Goal: Transaction & Acquisition: Subscribe to service/newsletter

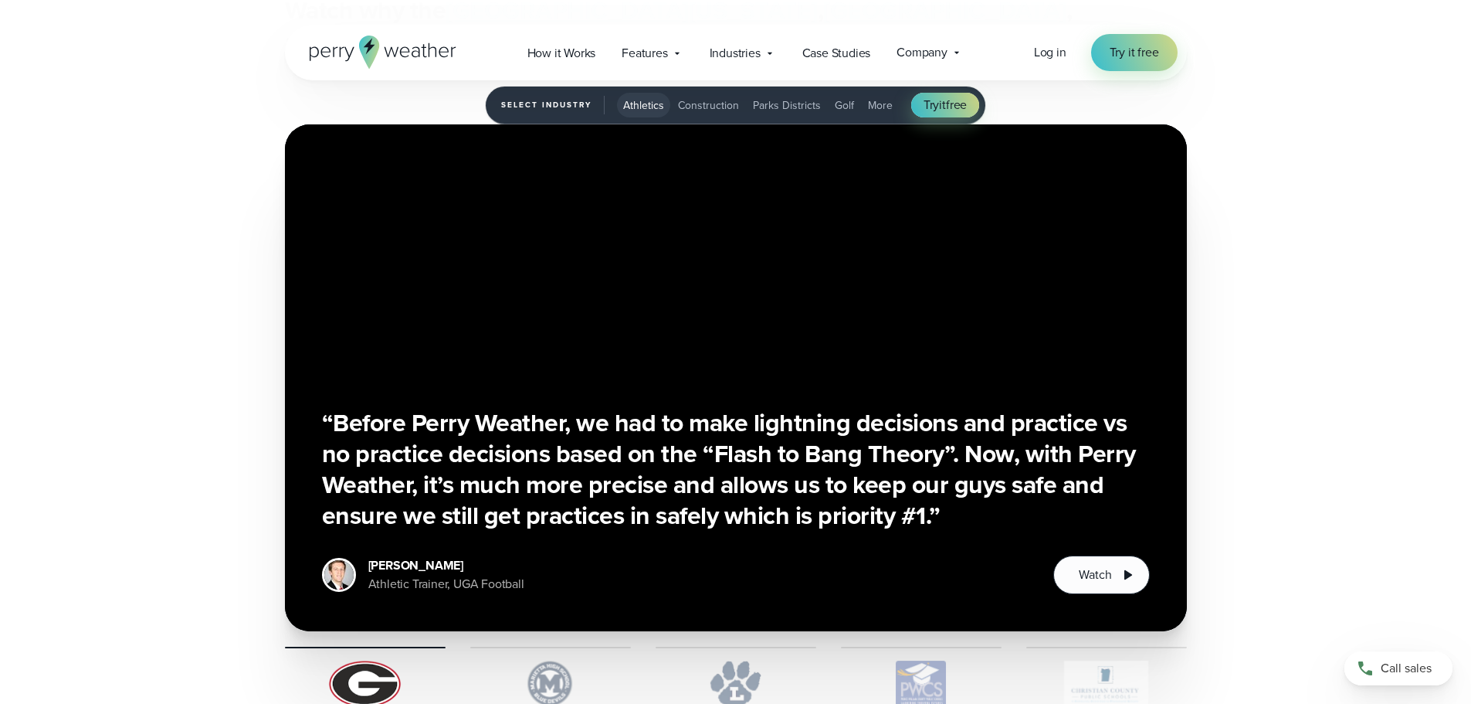
scroll to position [3785, 0]
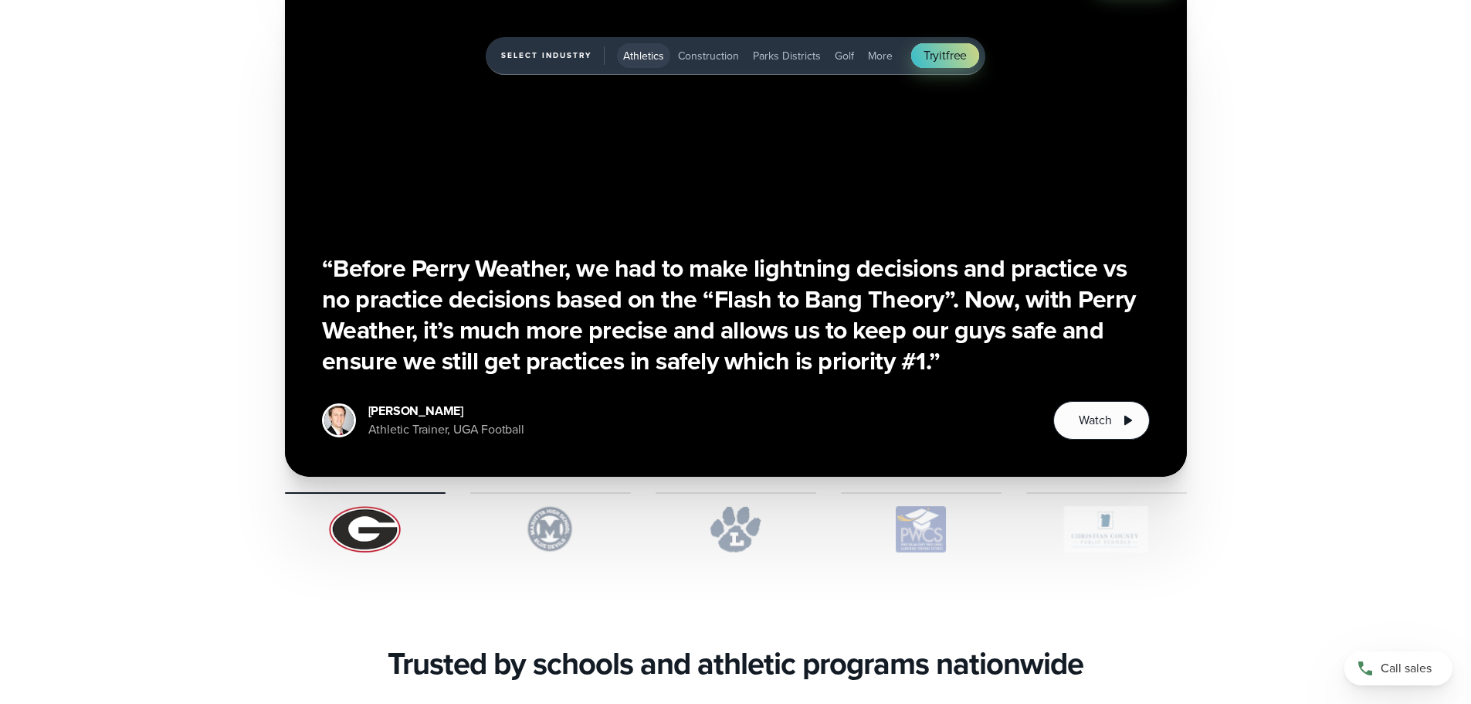
click at [548, 521] on img "1 of 5" at bounding box center [550, 529] width 161 height 46
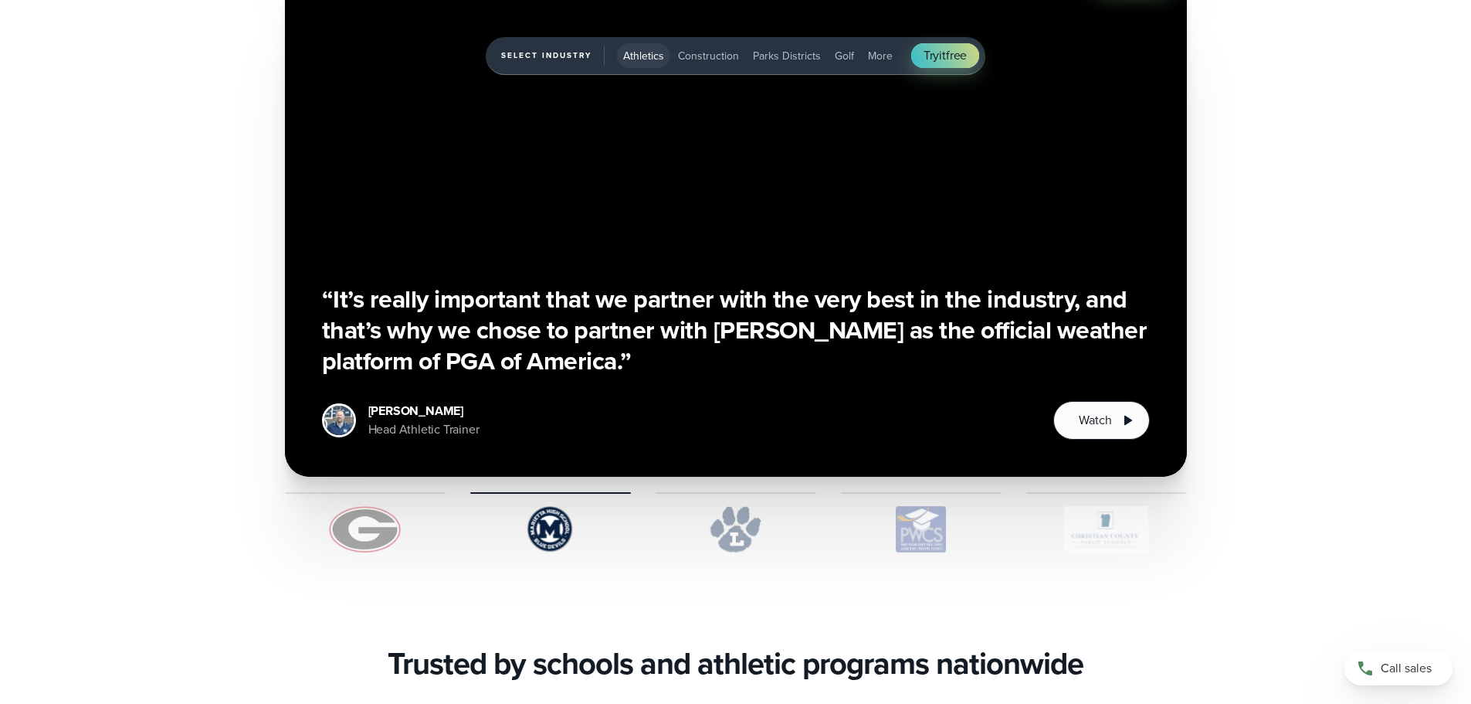
click at [751, 523] on img "1 of 5" at bounding box center [736, 529] width 161 height 46
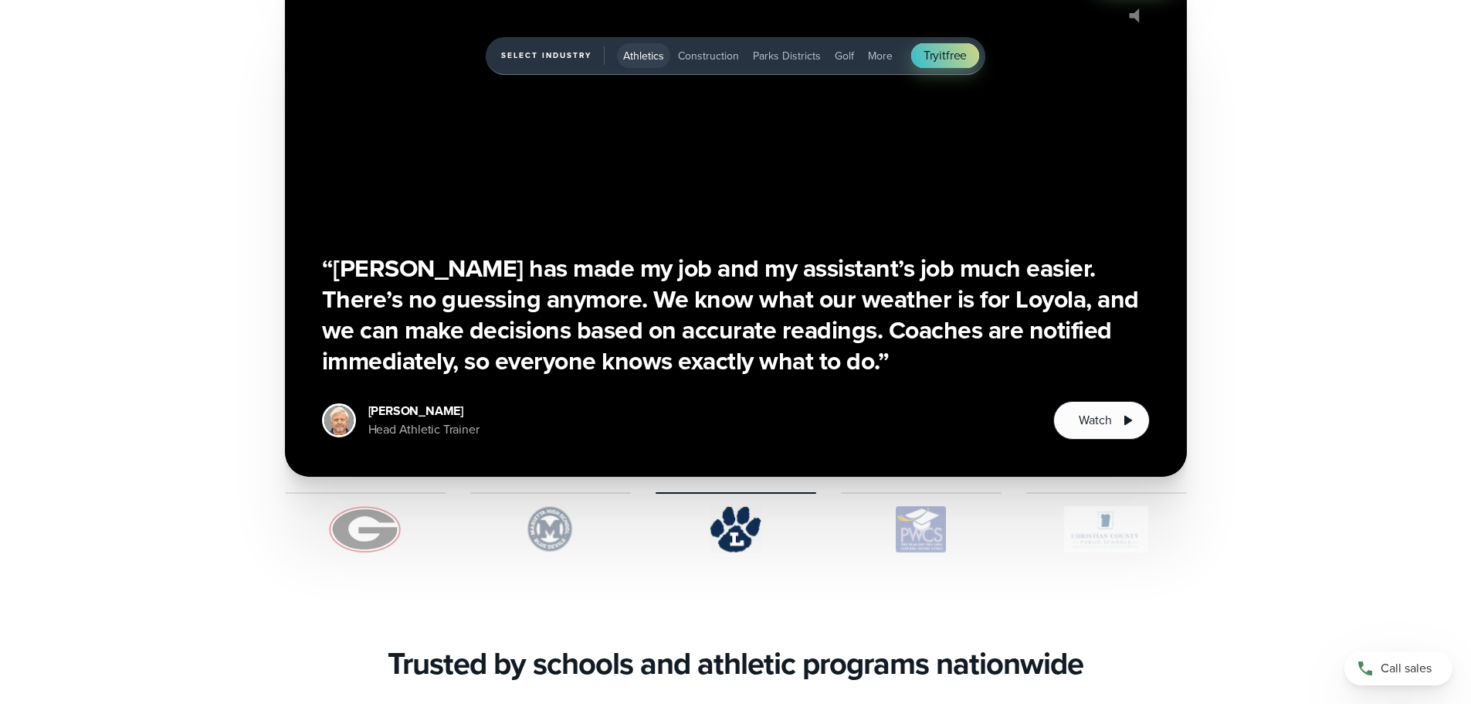
click at [882, 530] on img "1 of 5" at bounding box center [921, 529] width 161 height 46
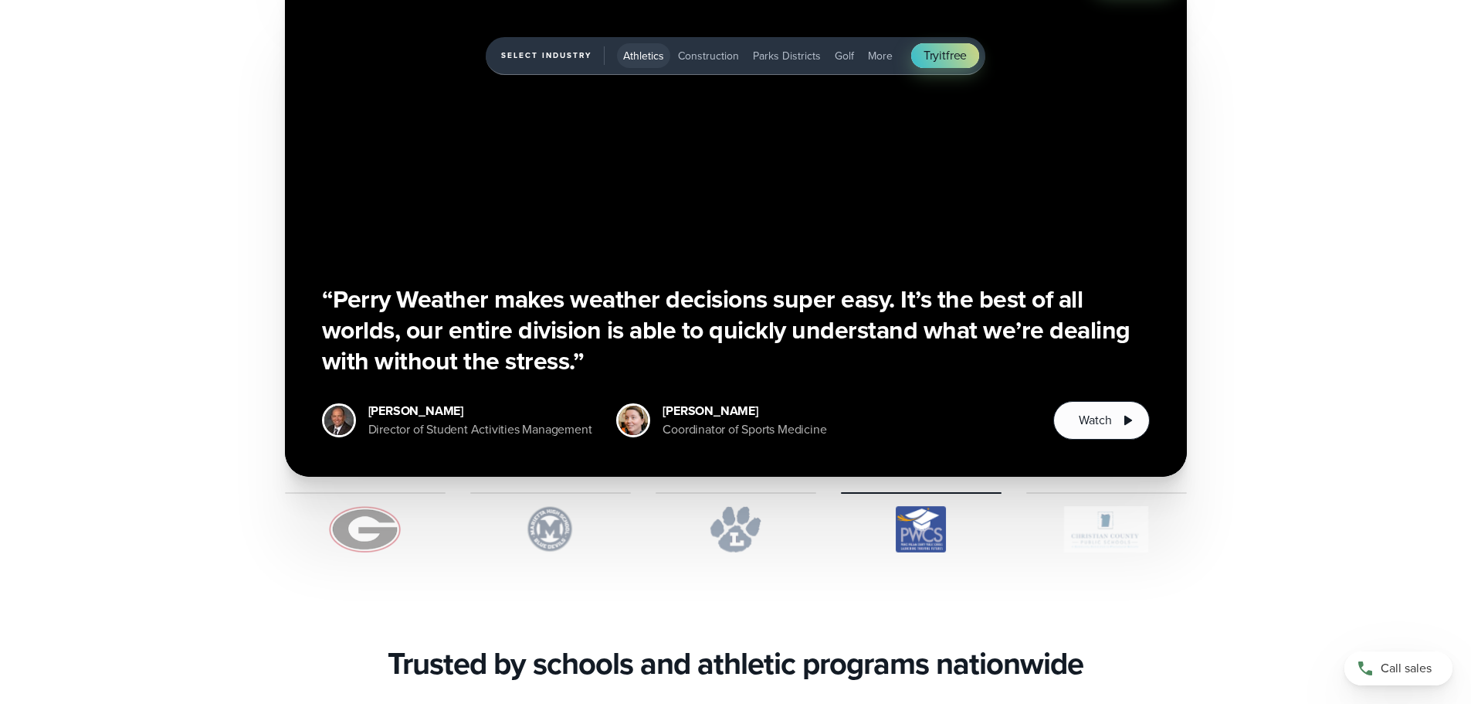
scroll to position [3708, 0]
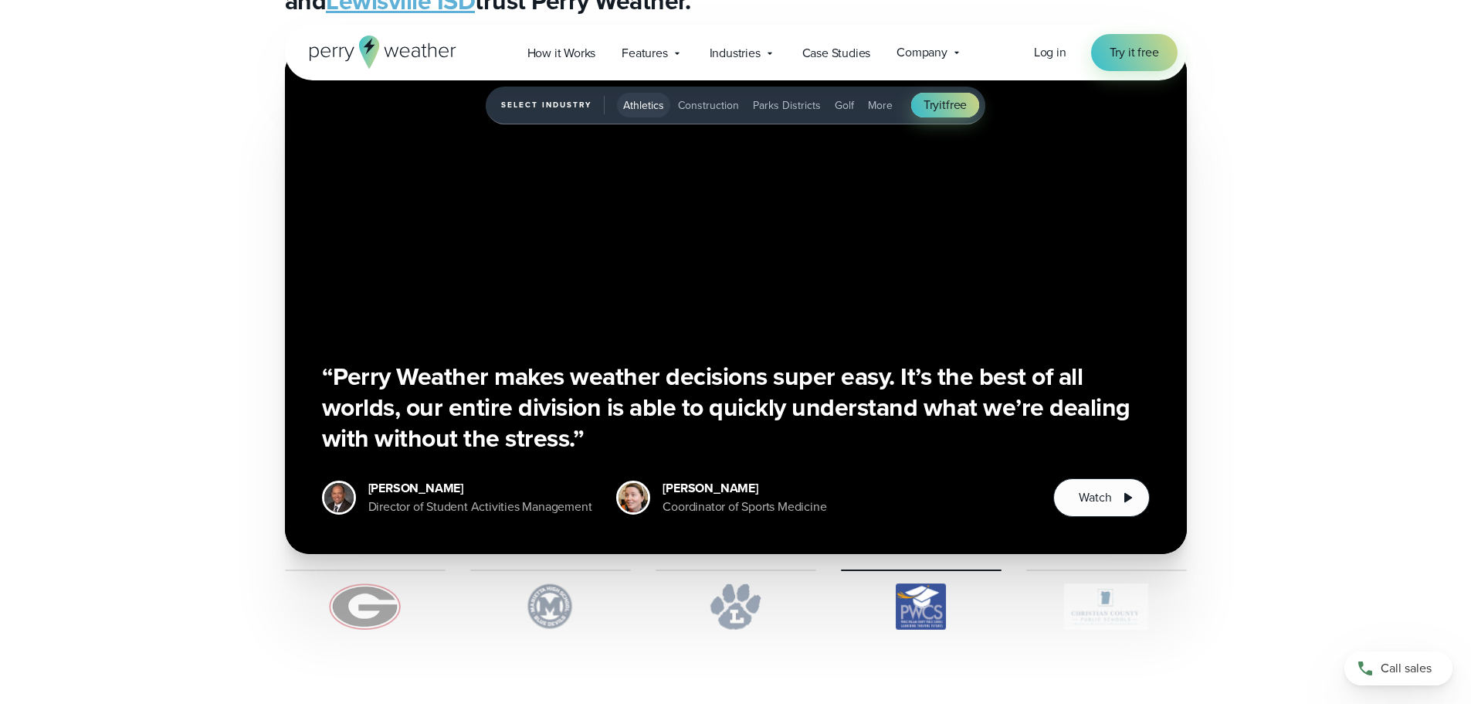
click at [1094, 603] on img "1 of 5" at bounding box center [1106, 606] width 161 height 46
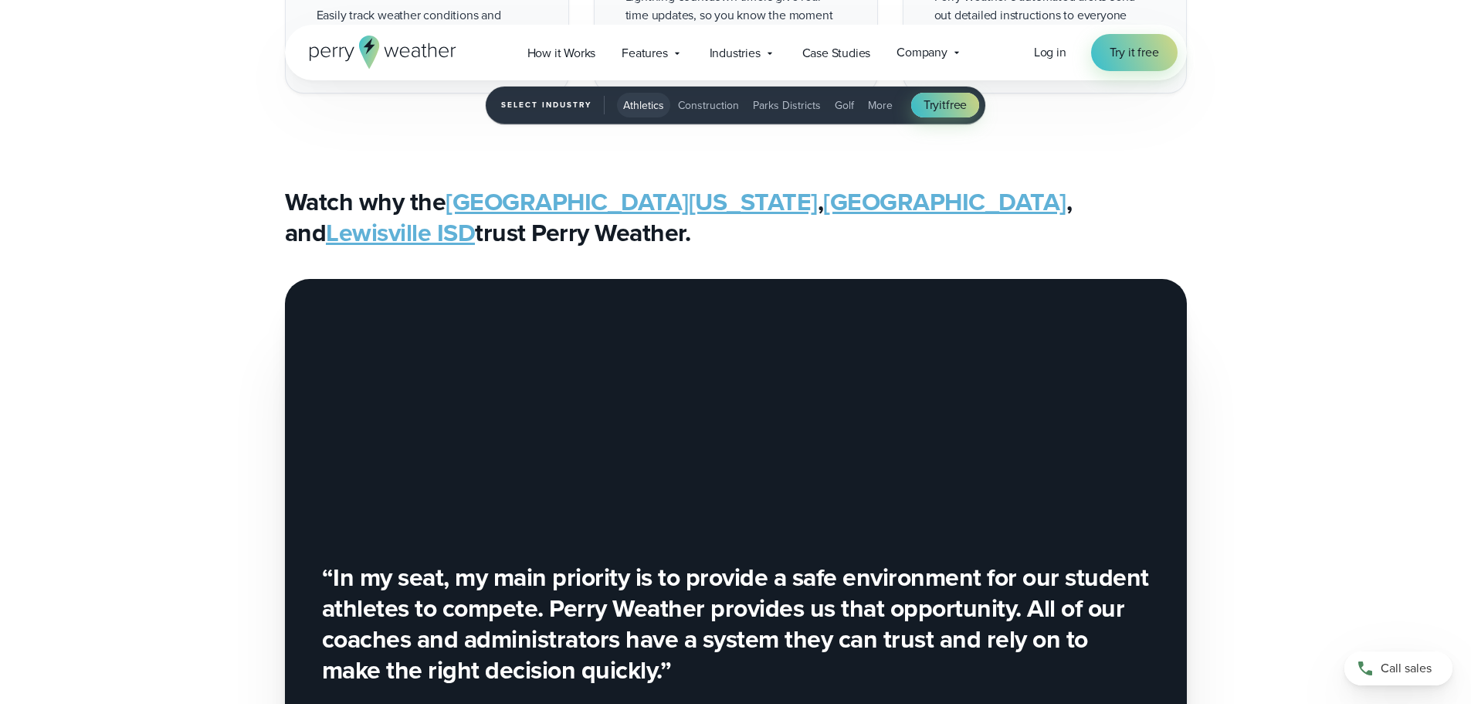
scroll to position [2704, 0]
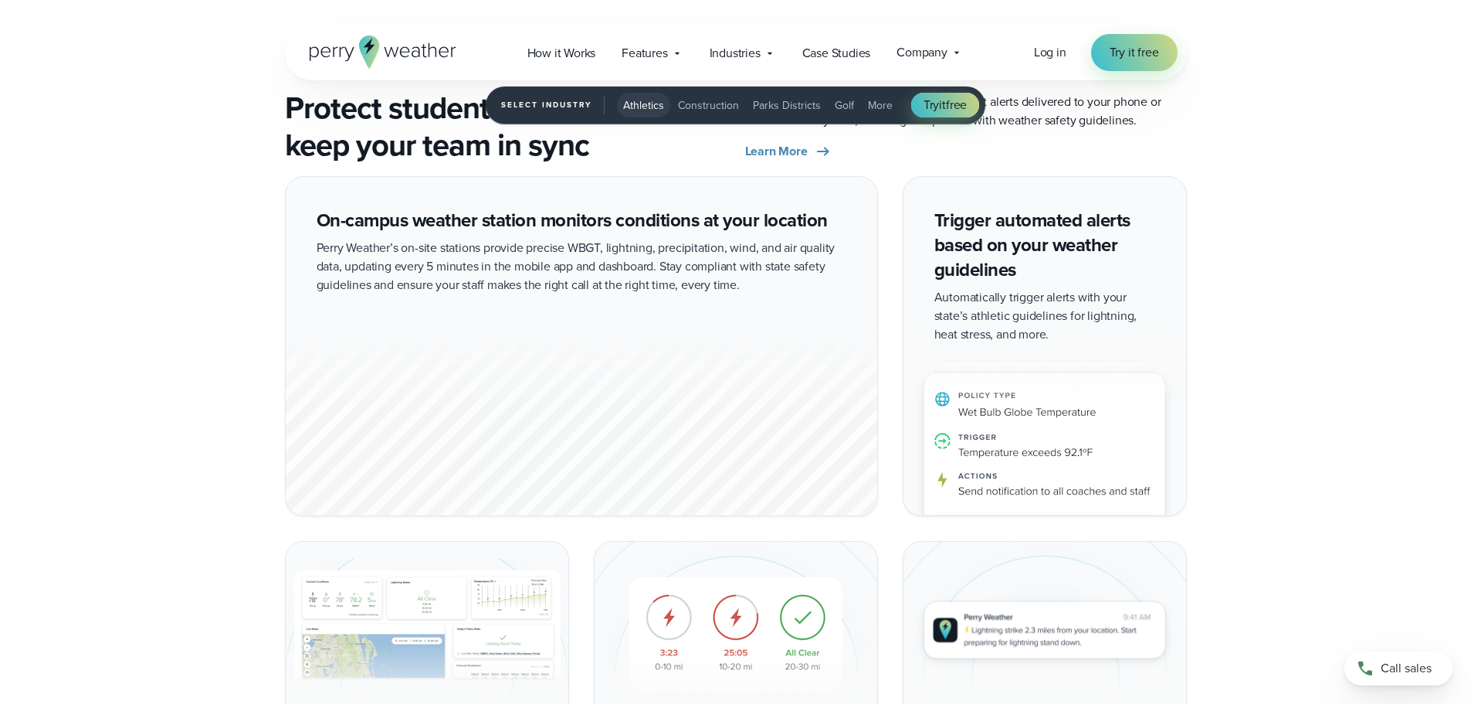
click at [651, 108] on span "Athletics" at bounding box center [643, 105] width 41 height 16
click at [935, 108] on span "Try it free" at bounding box center [945, 105] width 43 height 19
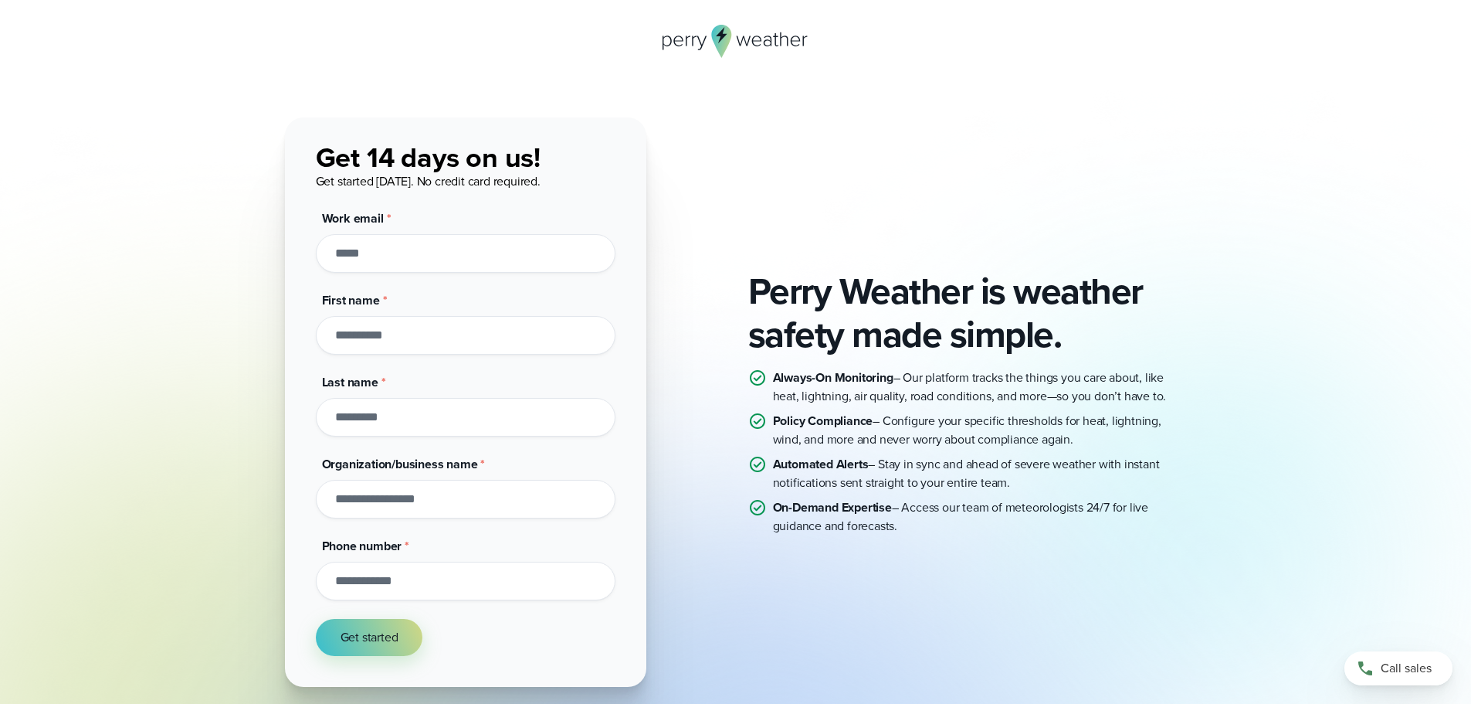
scroll to position [155, 0]
